Goal: Information Seeking & Learning: Learn about a topic

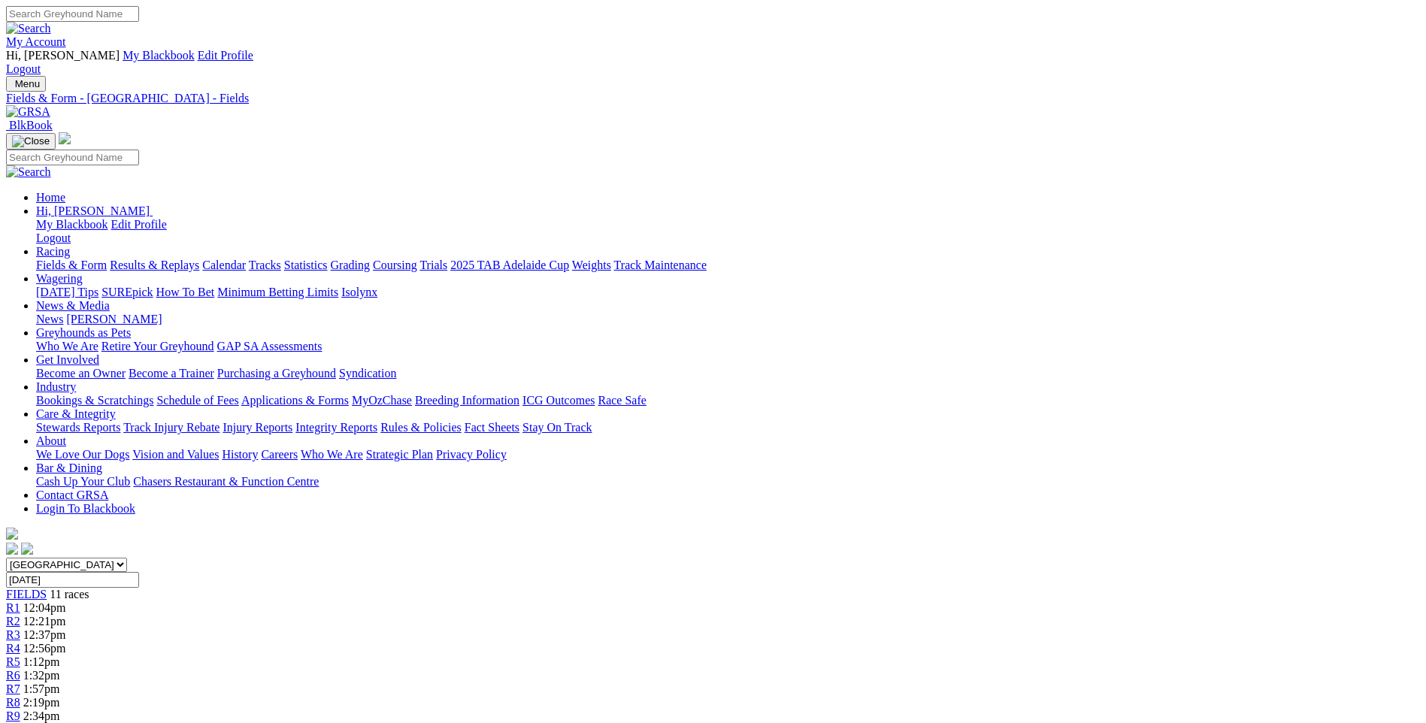
click at [20, 642] on span "R4" at bounding box center [13, 648] width 14 height 13
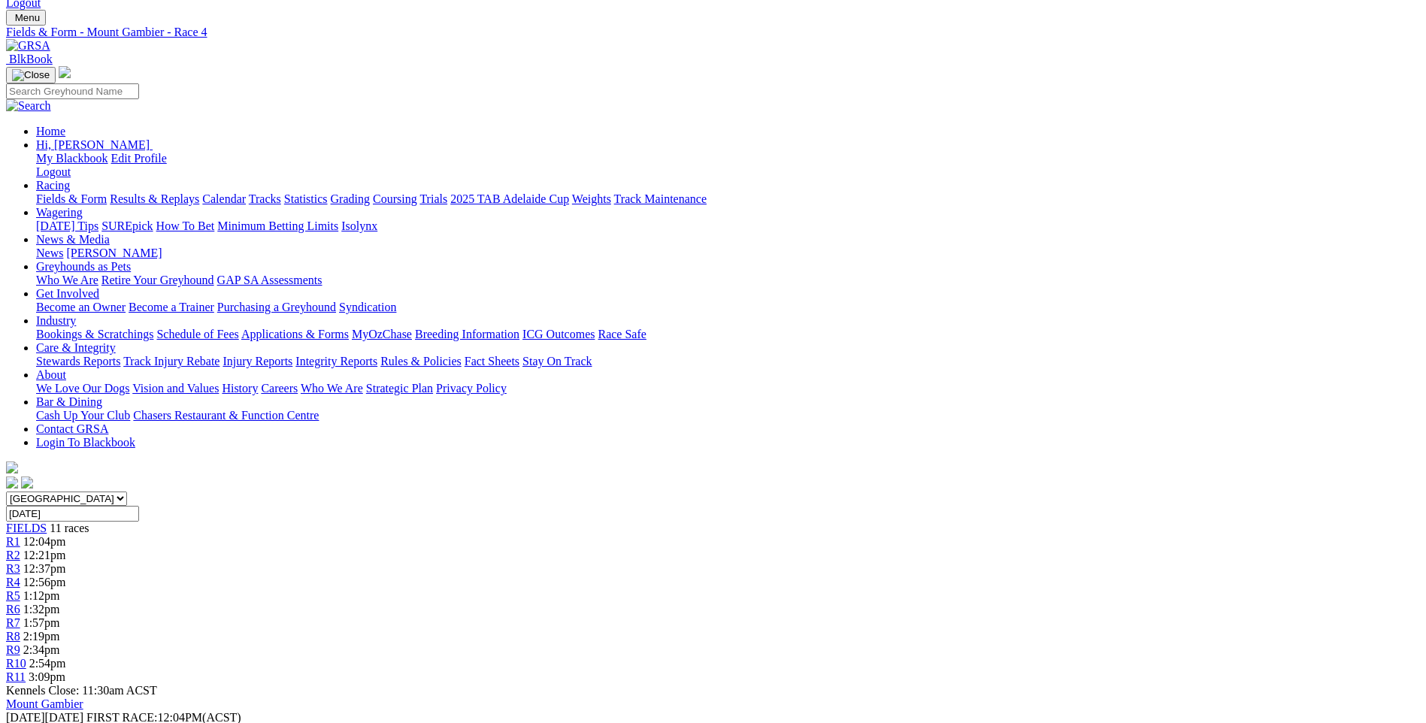
scroll to position [75, 0]
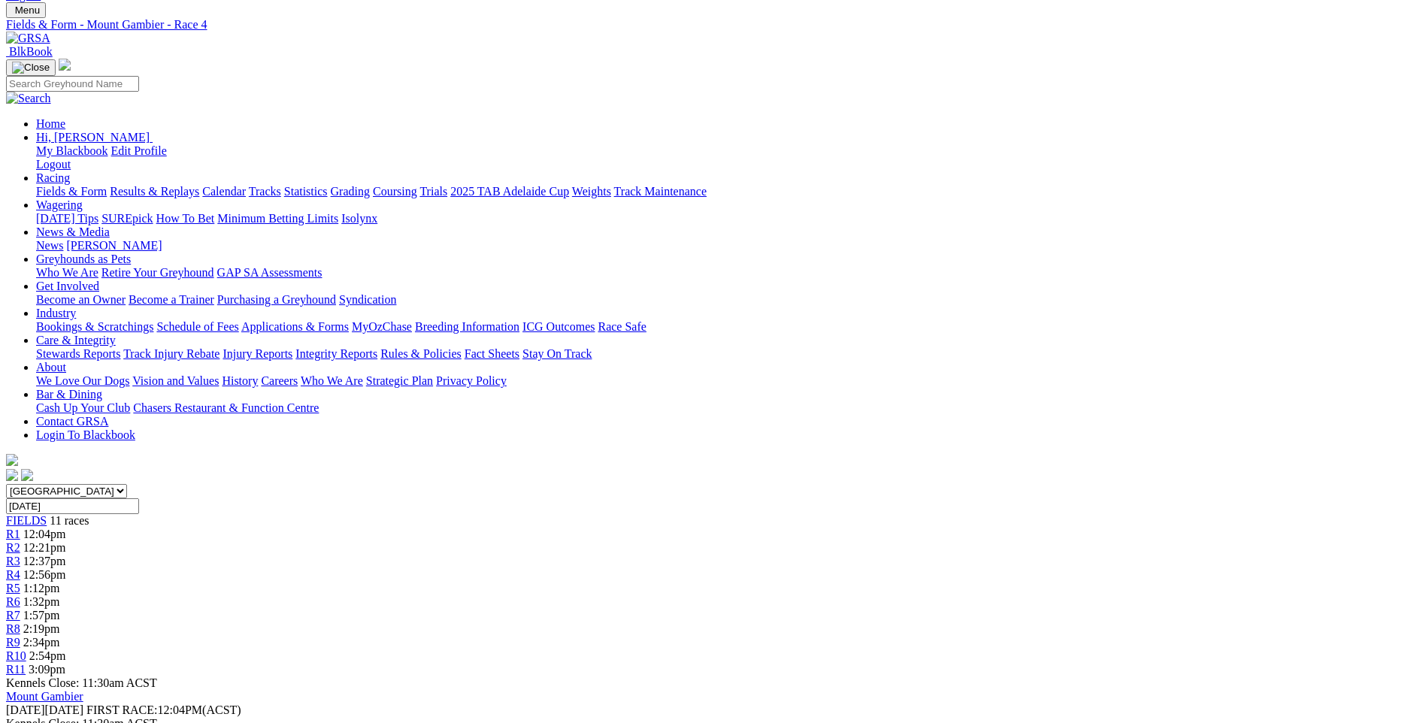
scroll to position [0, 0]
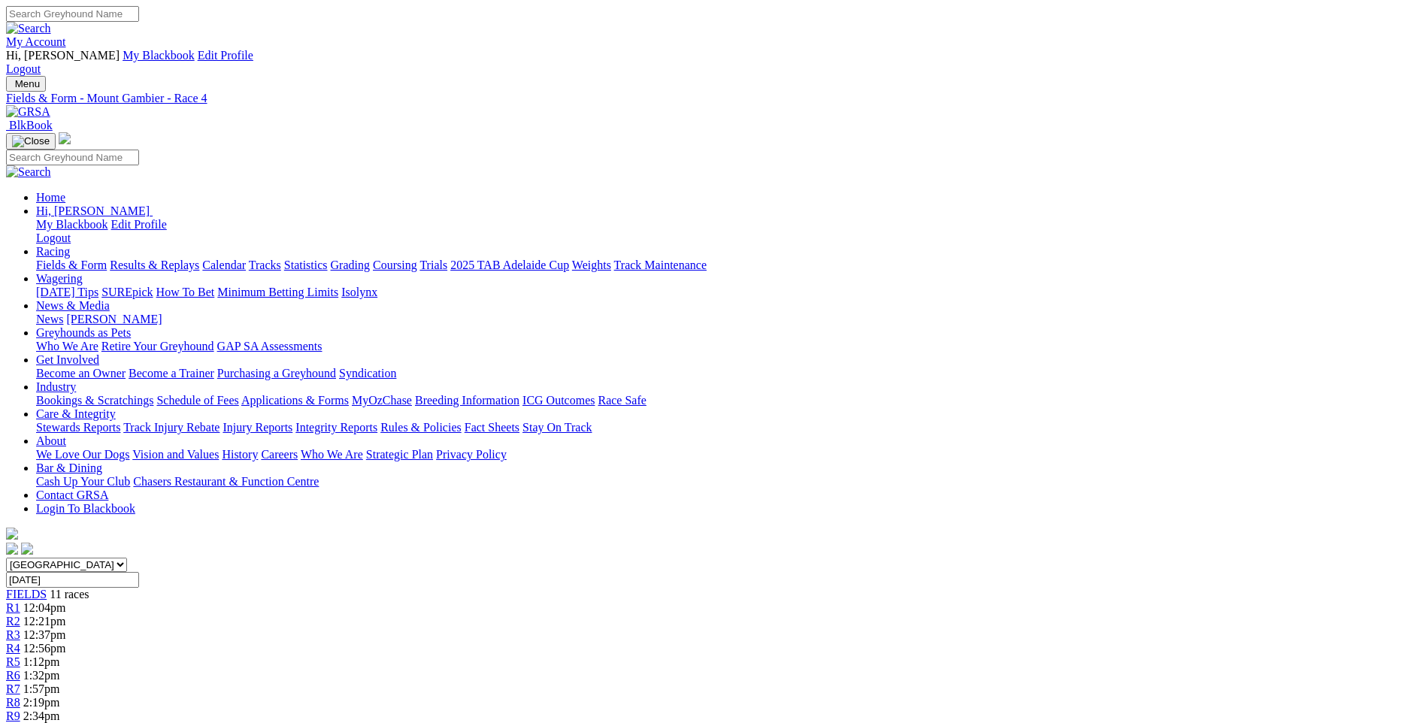
click at [20, 602] on link "R1" at bounding box center [13, 608] width 14 height 13
click at [370, 259] on link "Grading" at bounding box center [350, 265] width 39 height 13
